Goal: Task Accomplishment & Management: Complete application form

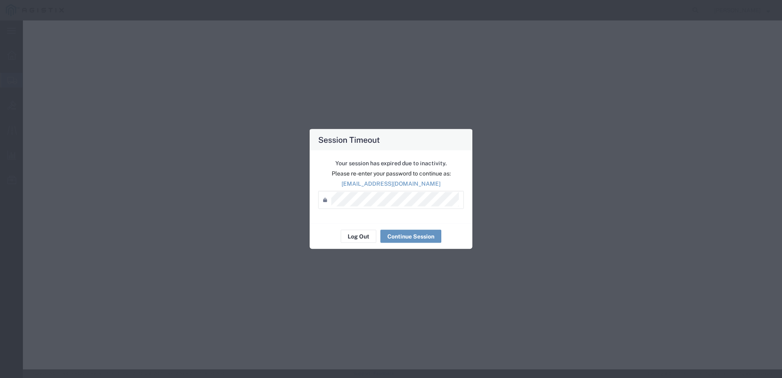
select select "PSNS"
select select "US"
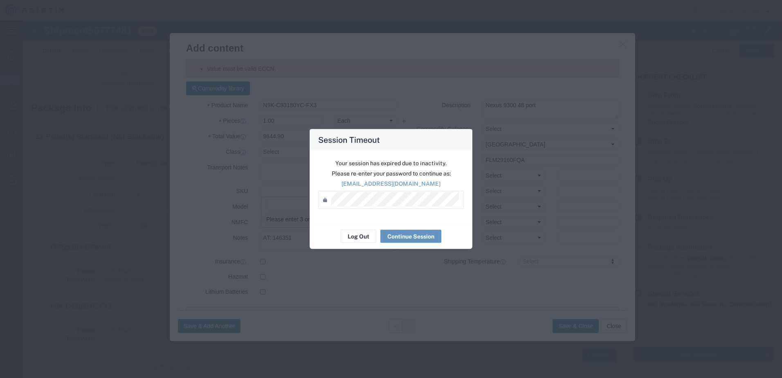
scroll to position [145, 0]
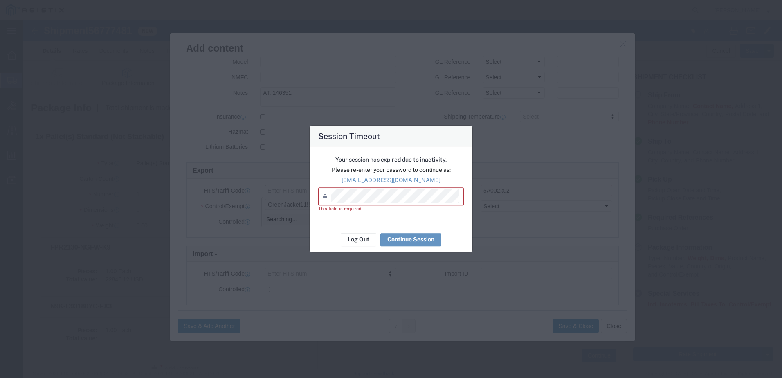
type input "GreenJacket11!!"
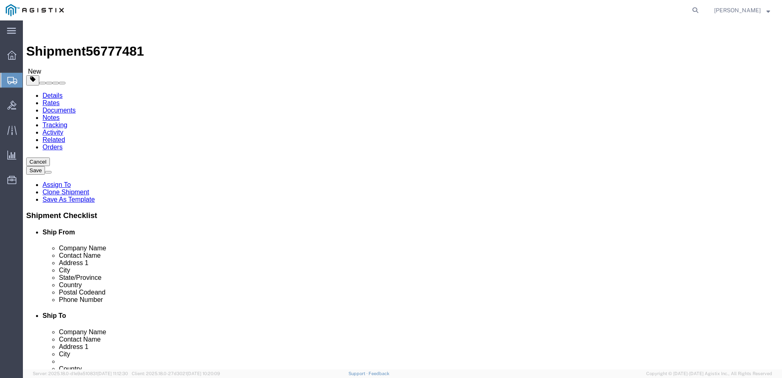
select select "69651"
select select "34240"
click button "Save"
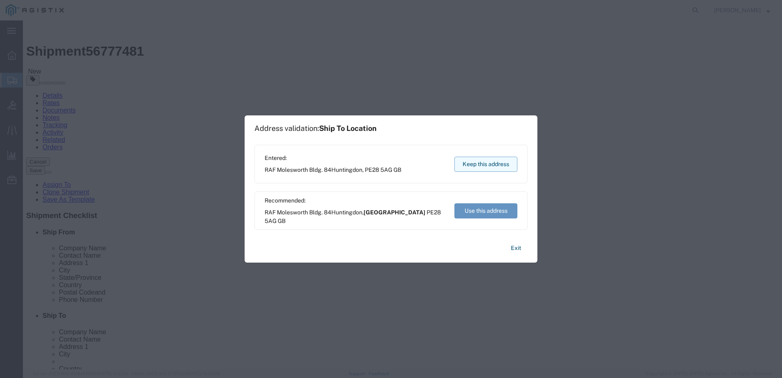
click at [492, 164] on button "Keep this address" at bounding box center [485, 164] width 63 height 15
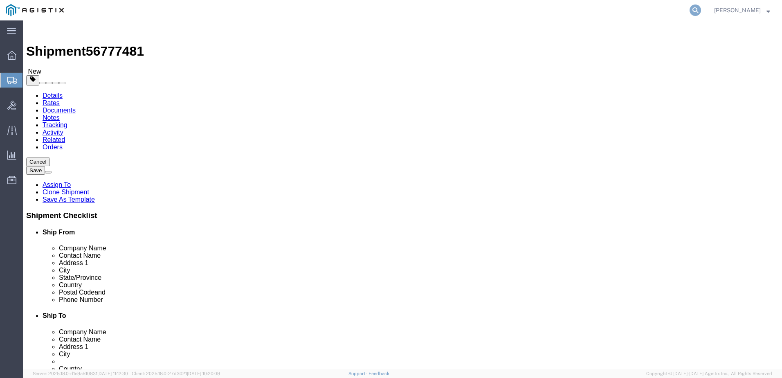
click at [701, 7] on icon at bounding box center [695, 9] width 11 height 11
click at [666, 12] on input "search" at bounding box center [565, 10] width 249 height 20
type input "GDIT-71679"
click at [701, 9] on icon at bounding box center [695, 9] width 11 height 11
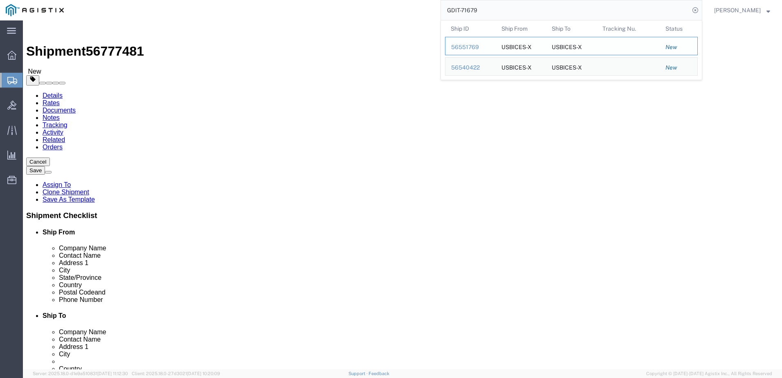
click at [481, 49] on div "56551769" at bounding box center [470, 47] width 39 height 9
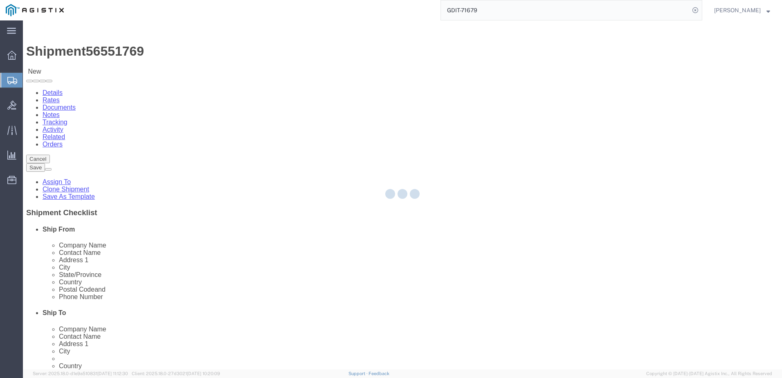
select select "69651"
select select "34238"
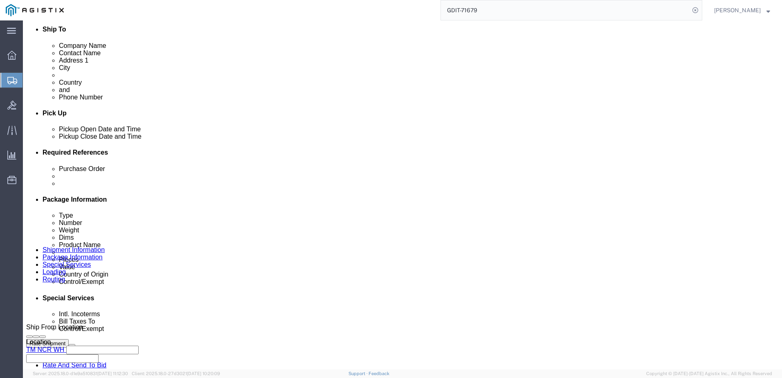
scroll to position [491, 0]
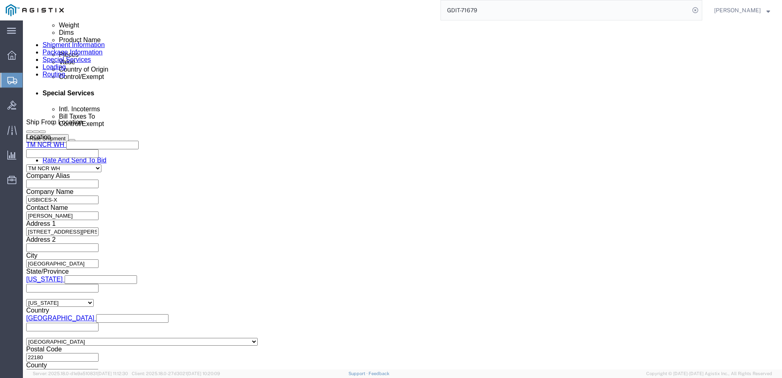
click button "Continue"
